Goal: Information Seeking & Learning: Learn about a topic

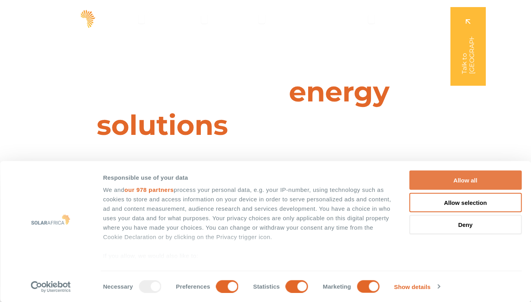
click at [468, 180] on button "Allow all" at bounding box center [465, 180] width 112 height 19
